Goal: Task Accomplishment & Management: Manage account settings

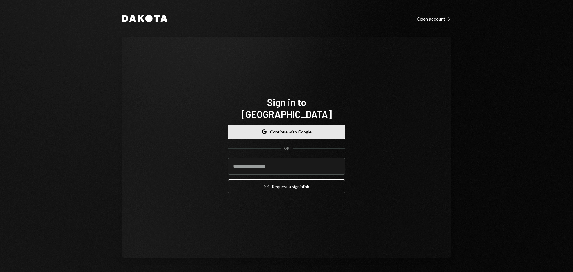
click at [288, 125] on button "Google Continue with Google" at bounding box center [286, 132] width 117 height 14
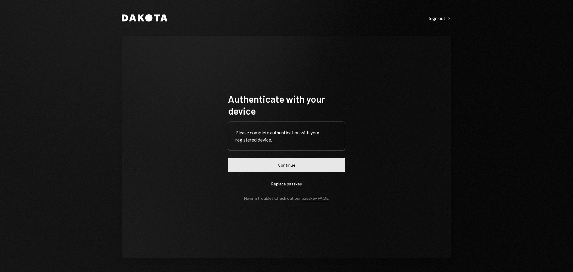
click at [308, 163] on button "Continue" at bounding box center [286, 165] width 117 height 14
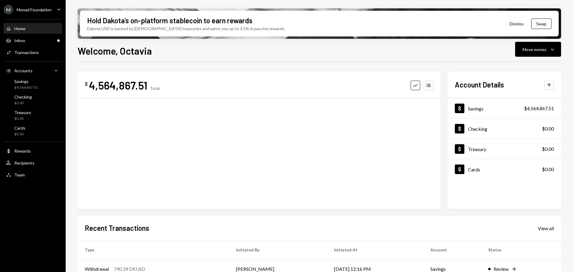
click at [51, 7] on div "M Monad Foundation" at bounding box center [28, 10] width 48 height 10
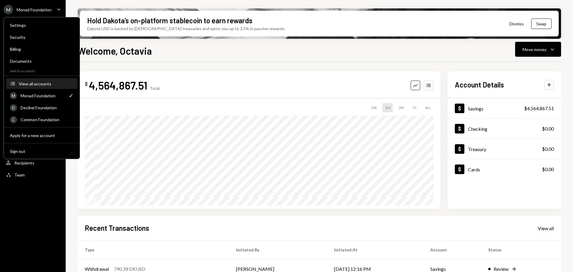
click at [38, 84] on div "View all accounts" at bounding box center [46, 83] width 55 height 5
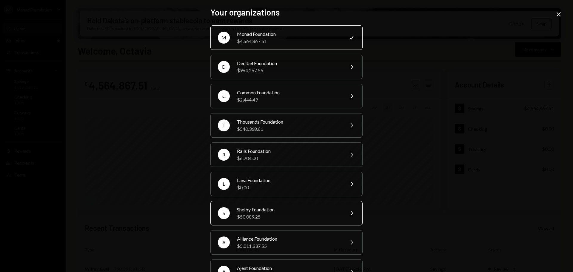
click at [276, 207] on div "Shelby Foundation" at bounding box center [289, 209] width 104 height 7
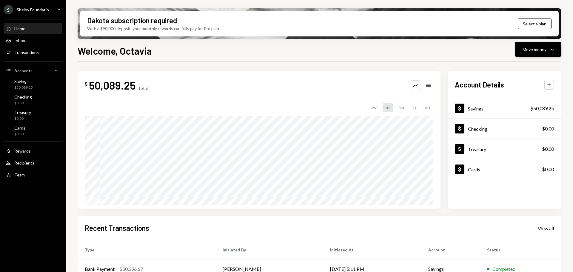
click at [543, 49] on div "Move money" at bounding box center [535, 49] width 24 height 6
click at [518, 66] on div "Send" at bounding box center [534, 67] width 44 height 6
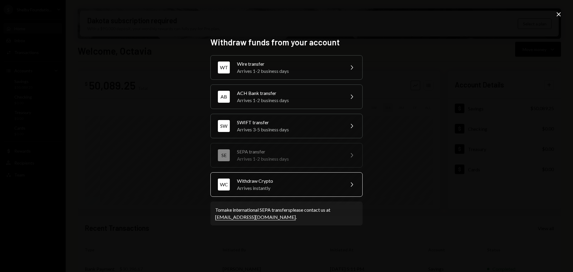
click at [281, 184] on div "Arrives instantly" at bounding box center [289, 187] width 104 height 7
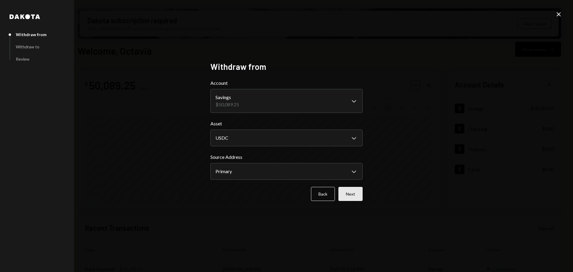
click at [350, 194] on button "Next" at bounding box center [350, 194] width 24 height 14
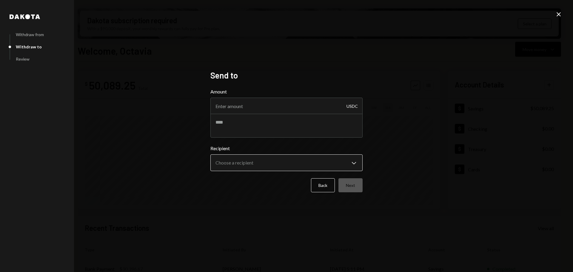
click at [345, 164] on body "S Shelby Foundatio... Caret Down Home Home Inbox Inbox Activities Transactions …" at bounding box center [286, 136] width 573 height 272
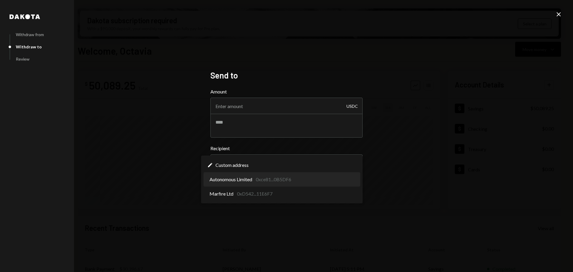
select select "**********"
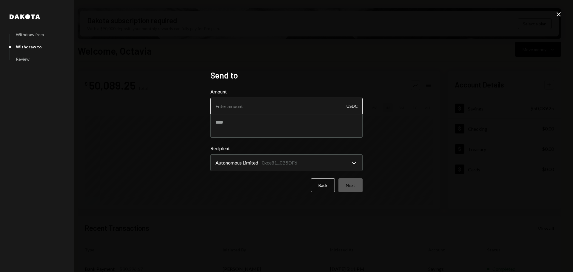
click at [279, 103] on input "Amount" at bounding box center [286, 106] width 152 height 17
type input "4000"
click at [287, 118] on textarea at bounding box center [286, 126] width 152 height 24
paste textarea "**********"
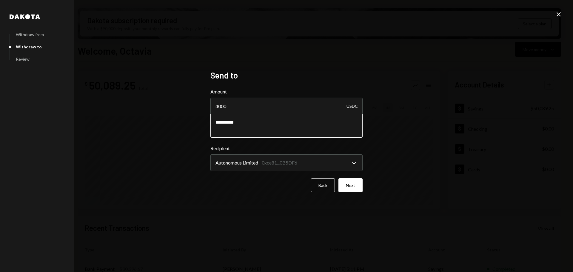
type textarea "**********"
click at [364, 184] on div "**********" at bounding box center [286, 136] width 167 height 146
click at [356, 185] on button "Next" at bounding box center [350, 185] width 24 height 14
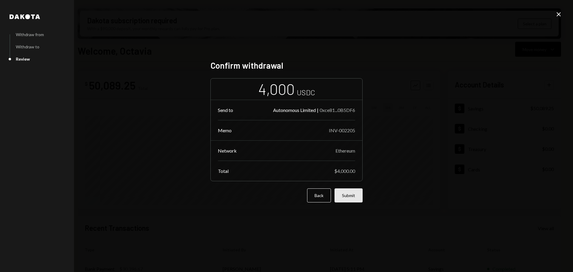
click at [345, 196] on button "Submit" at bounding box center [349, 195] width 28 height 14
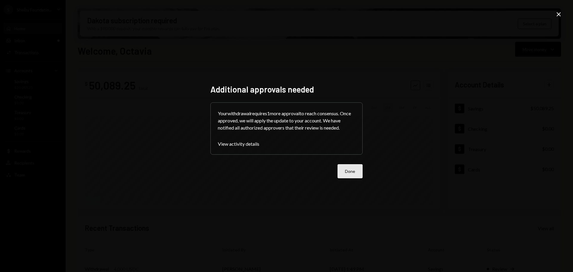
click at [350, 176] on button "Done" at bounding box center [350, 171] width 25 height 14
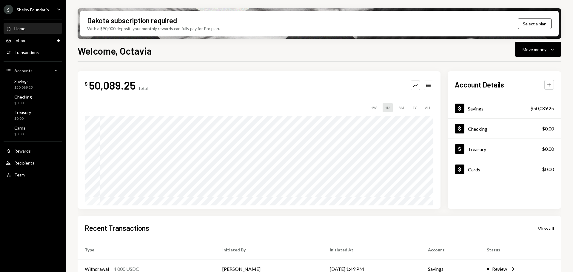
click at [48, 10] on div "Shelby Foundatio..." at bounding box center [34, 9] width 35 height 5
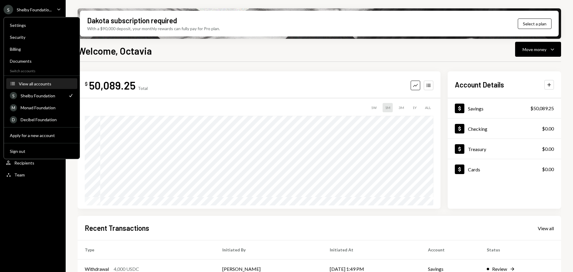
click at [41, 82] on div "View all accounts" at bounding box center [46, 83] width 55 height 5
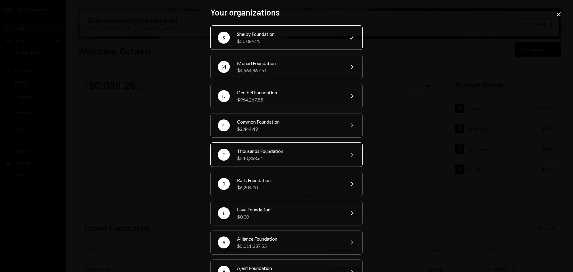
click at [291, 147] on div "Thousands Foundation" at bounding box center [289, 150] width 104 height 7
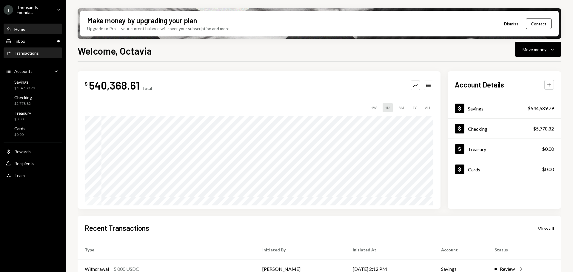
click at [28, 55] on div "Transactions" at bounding box center [26, 52] width 24 height 5
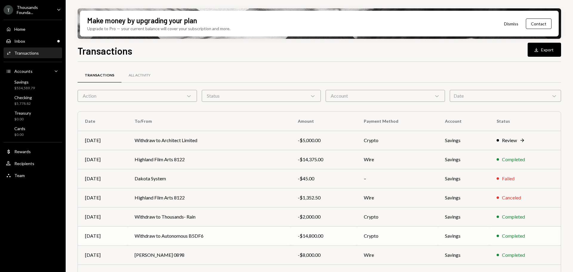
scroll to position [68, 0]
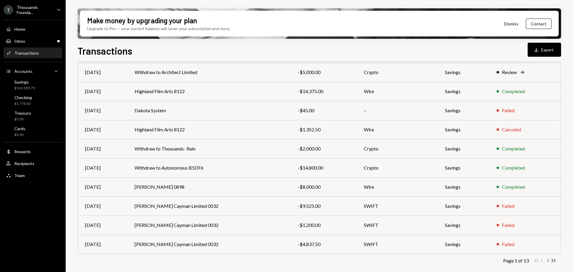
click at [548, 260] on icon "Chevron Right" at bounding box center [548, 261] width 6 height 6
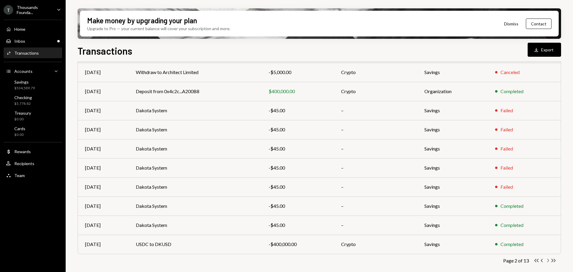
click at [547, 261] on icon "Chevron Right" at bounding box center [548, 261] width 6 height 6
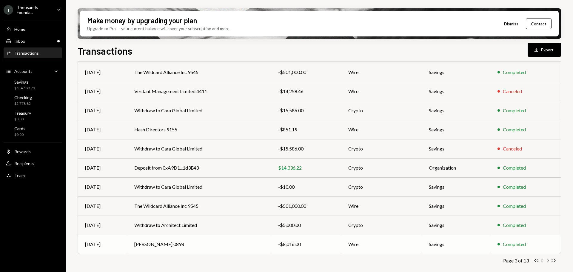
drag, startPoint x: 487, startPoint y: 233, endPoint x: 495, endPoint y: 241, distance: 12.0
click at [493, 243] on tbody "Aug 26 The Wildcard Alliance Inc 9545 -$501,000.00 Wire Savings Completed Aug 2…" at bounding box center [319, 158] width 483 height 191
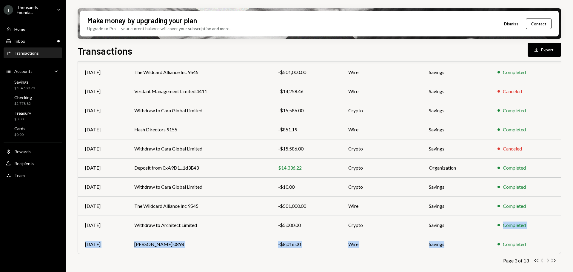
click at [547, 261] on icon "Chevron Right" at bounding box center [548, 261] width 6 height 6
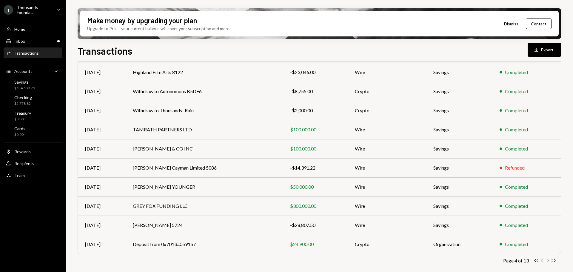
click at [548, 261] on icon "Chevron Right" at bounding box center [548, 261] width 6 height 6
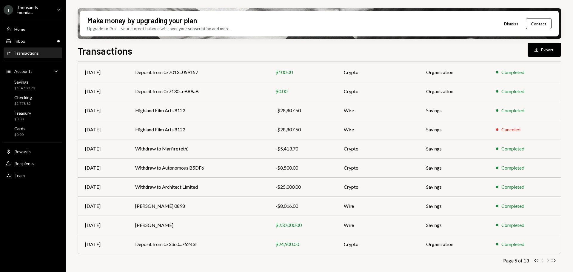
click at [548, 261] on icon "Chevron Right" at bounding box center [548, 261] width 6 height 6
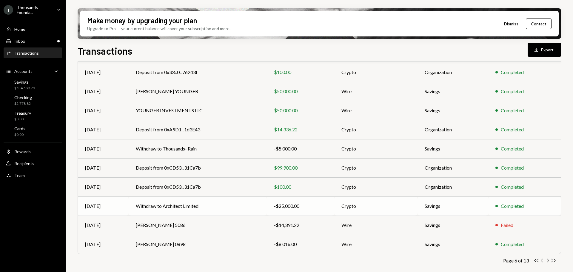
click at [292, 205] on div "-$25,000.00" at bounding box center [300, 205] width 53 height 7
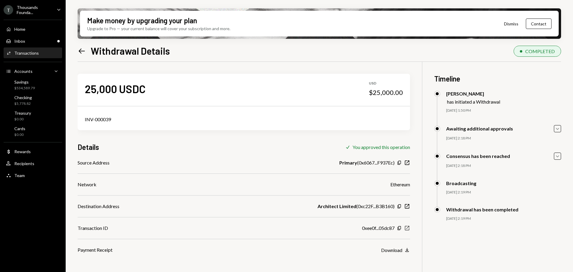
click at [407, 226] on icon "button" at bounding box center [407, 228] width 4 height 4
click at [39, 52] on div "Activities Transactions" at bounding box center [33, 52] width 54 height 5
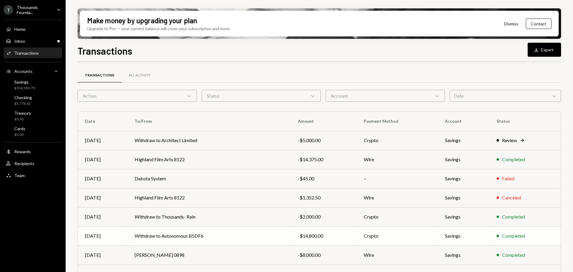
scroll to position [68, 0]
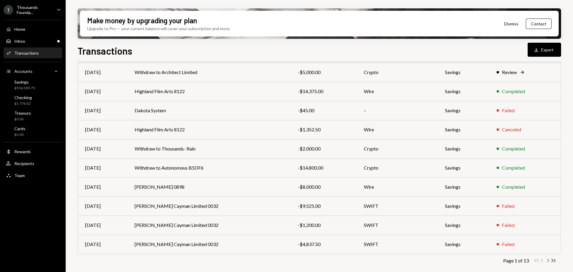
click at [546, 260] on icon "Chevron Right" at bounding box center [548, 261] width 6 height 6
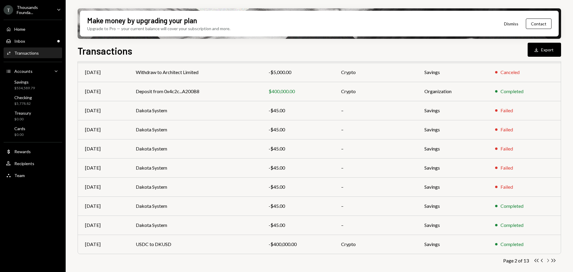
click at [548, 261] on icon "button" at bounding box center [548, 260] width 2 height 3
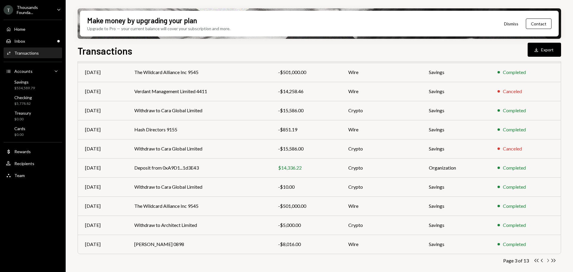
click at [548, 261] on icon "Chevron Right" at bounding box center [548, 261] width 6 height 6
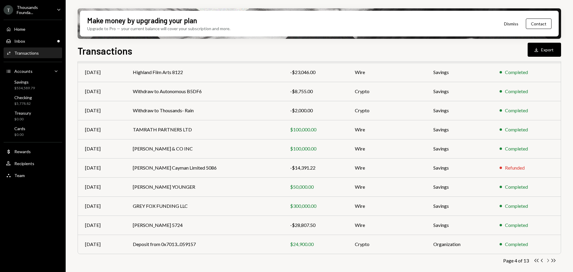
click at [547, 261] on icon "Chevron Right" at bounding box center [548, 261] width 6 height 6
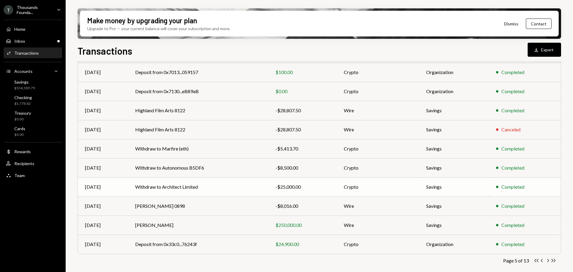
click at [111, 187] on div "[DATE]" at bounding box center [103, 186] width 36 height 7
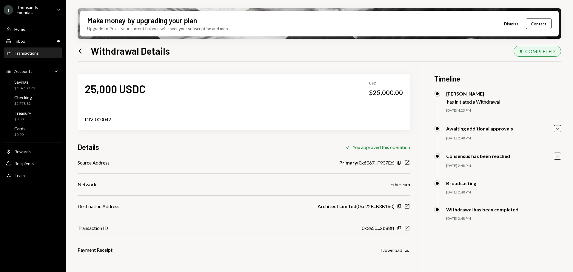
click at [408, 228] on icon "New Window" at bounding box center [407, 228] width 6 height 6
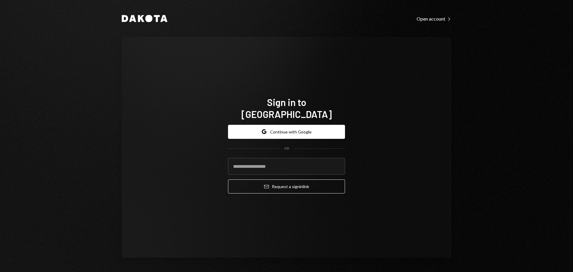
drag, startPoint x: 303, startPoint y: 124, endPoint x: 228, endPoint y: 30, distance: 120.0
click at [300, 125] on button "Google Continue with Google" at bounding box center [286, 132] width 117 height 14
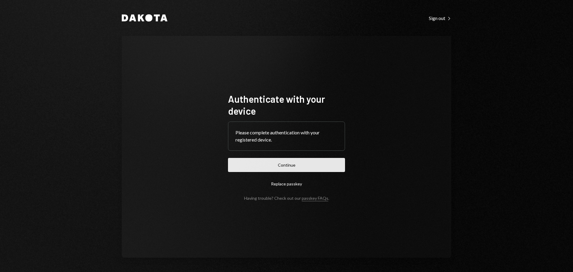
click at [290, 164] on button "Continue" at bounding box center [286, 165] width 117 height 14
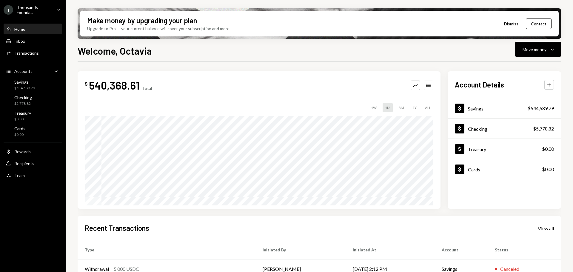
click at [35, 8] on div "Thousands Founda..." at bounding box center [34, 10] width 35 height 10
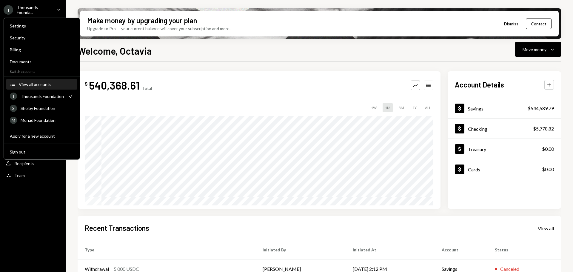
click at [50, 84] on div "View all accounts" at bounding box center [46, 84] width 55 height 5
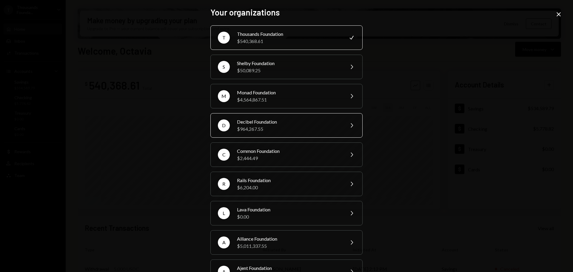
click at [261, 122] on div "Decibel Foundation" at bounding box center [289, 121] width 104 height 7
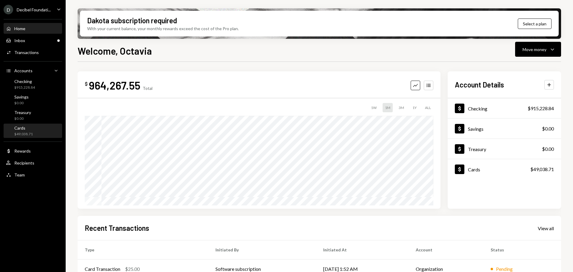
click at [33, 130] on div "Cards $49,038.71" at bounding box center [33, 130] width 54 height 11
